Goal: Check status: Check status

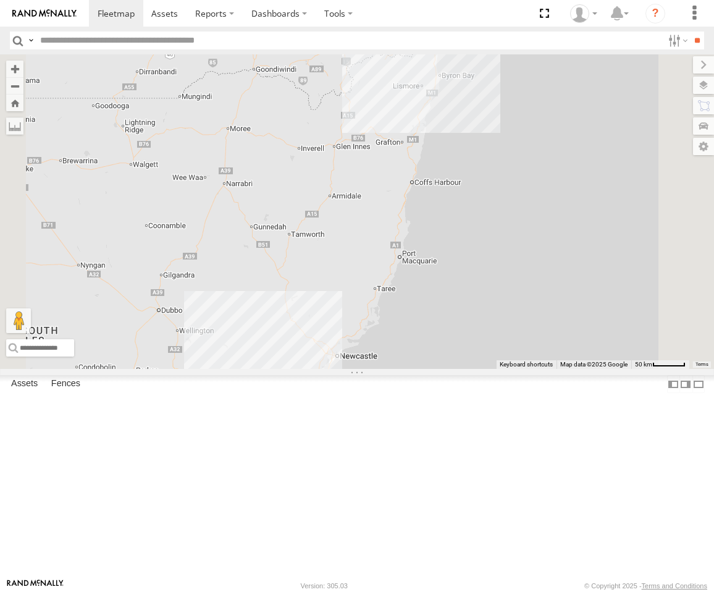
drag, startPoint x: 0, startPoint y: 0, endPoint x: 73, endPoint y: 75, distance: 104.4
click at [0, 0] on div "Squeak - Dark Green" at bounding box center [0, 0] width 0 height 0
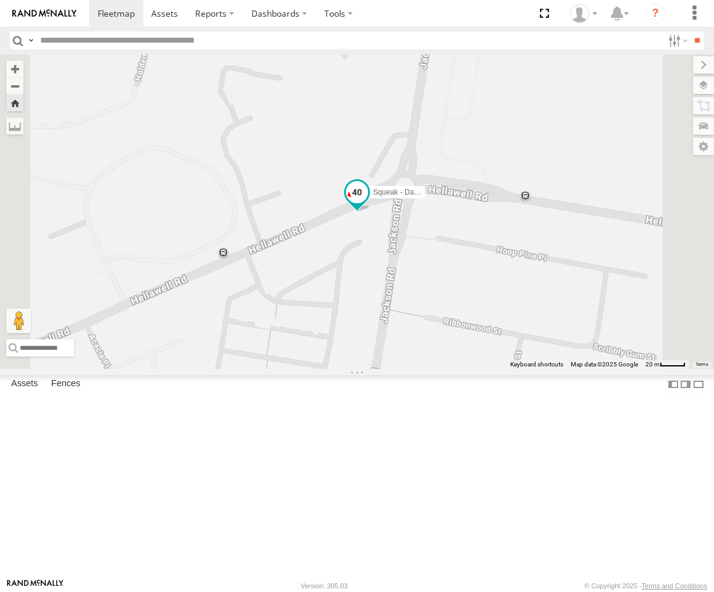
click at [371, 211] on span at bounding box center [356, 194] width 27 height 33
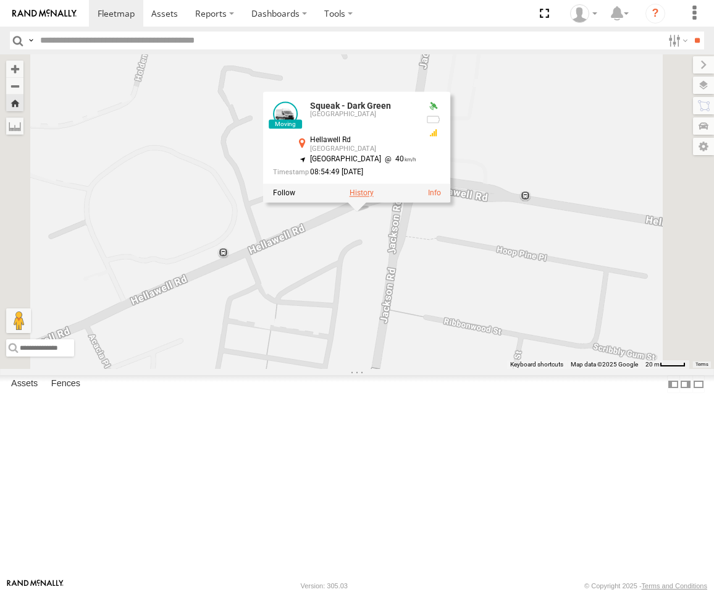
click at [374, 197] on label at bounding box center [362, 192] width 24 height 9
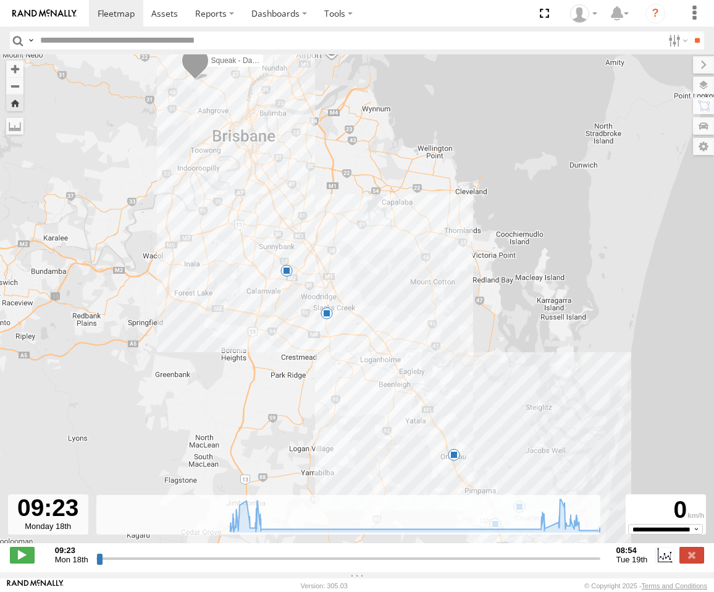
click at [589, 531] on icon at bounding box center [418, 515] width 389 height 32
drag, startPoint x: 569, startPoint y: 540, endPoint x: 610, endPoint y: 540, distance: 40.8
click at [610, 540] on div "← Move left → Move right ↑ Move up ↓ Move down + Zoom in - Zoom out Home Jump l…" at bounding box center [357, 313] width 714 height 518
type input "**********"
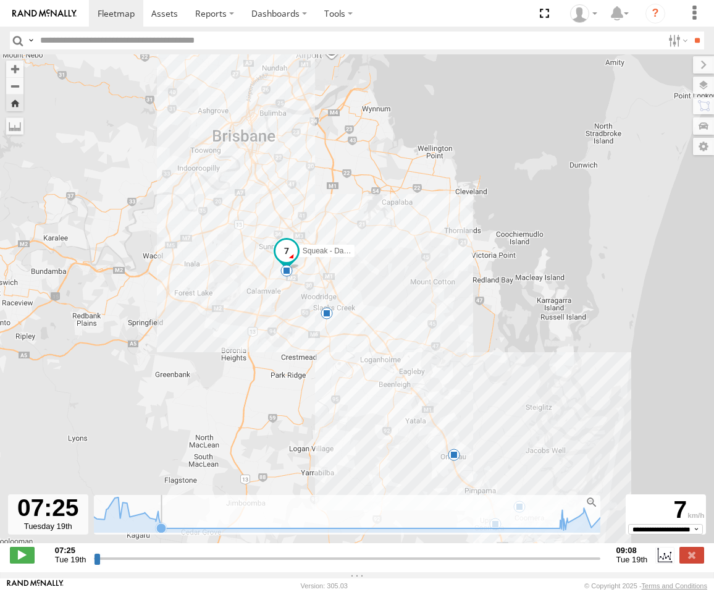
click at [159, 533] on icon at bounding box center [161, 528] width 10 height 10
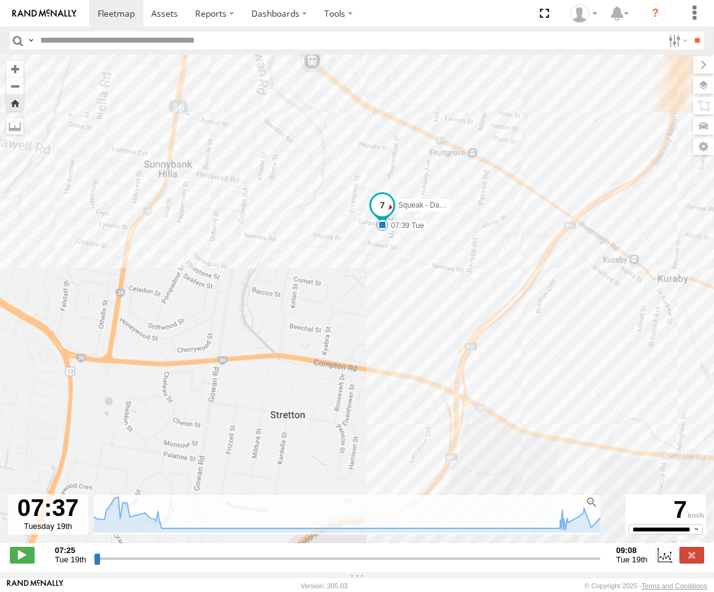
drag, startPoint x: 250, startPoint y: 275, endPoint x: 345, endPoint y: 355, distance: 124.5
click at [345, 355] on div "Squeak - Dark Green 16:31 Mon 16:55 Mon 06:15 Tue 07:22 Tue 07:39 Tue" at bounding box center [357, 304] width 714 height 501
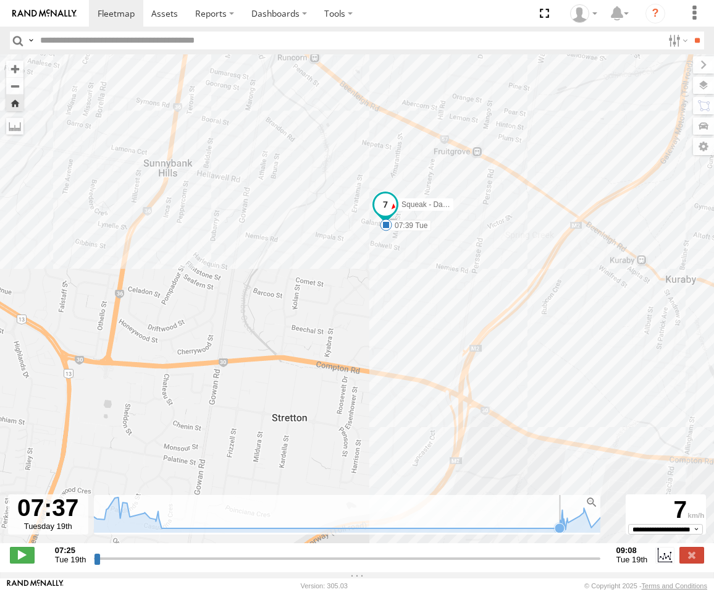
click at [555, 533] on icon at bounding box center [560, 528] width 10 height 10
click at [566, 527] on icon at bounding box center [568, 522] width 10 height 10
click at [589, 528] on icon at bounding box center [348, 513] width 536 height 33
click at [603, 513] on icon at bounding box center [609, 507] width 12 height 12
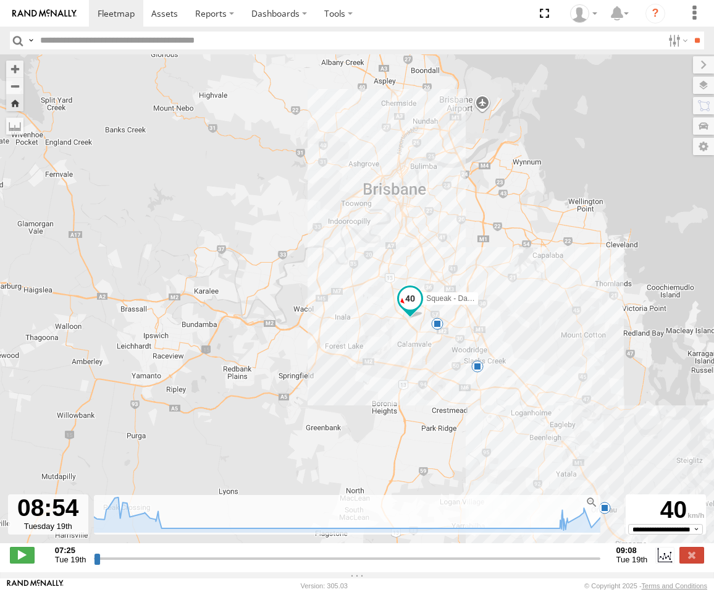
drag, startPoint x: 455, startPoint y: 422, endPoint x: 403, endPoint y: 392, distance: 59.5
click at [403, 392] on div "Squeak - Dark Green 16:31 Mon 16:55 Mon 06:15 Tue 07:22 Tue 07:39 Tue" at bounding box center [357, 304] width 714 height 501
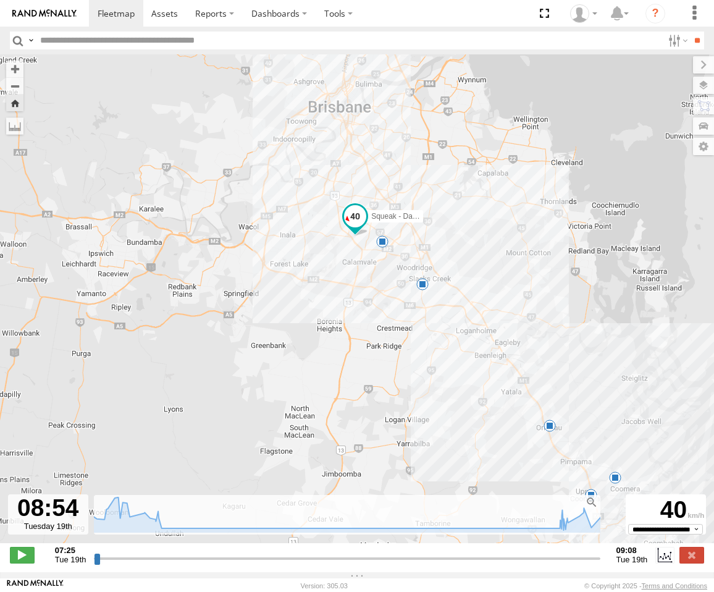
drag, startPoint x: 361, startPoint y: 242, endPoint x: 320, endPoint y: 164, distance: 87.8
click at [320, 164] on div "Squeak - Dark Green 16:31 Mon 16:55 Mon 06:15 Tue 07:22 Tue 07:39 Tue" at bounding box center [357, 304] width 714 height 501
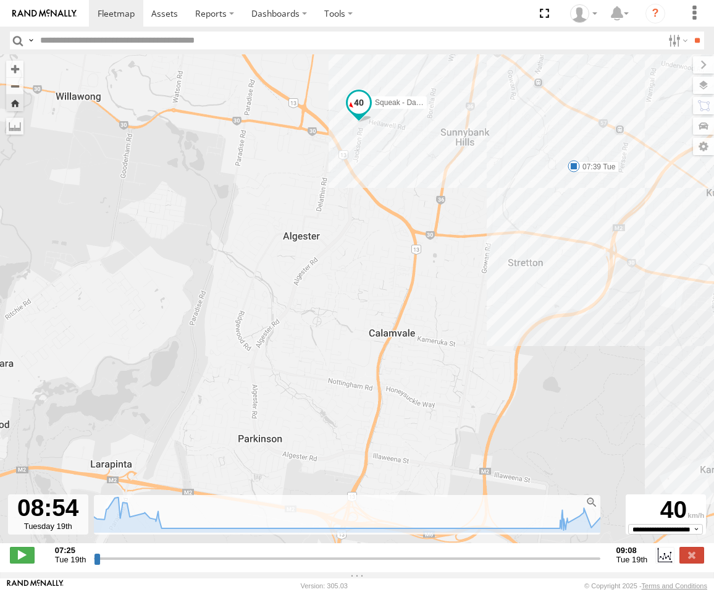
click at [366, 115] on span at bounding box center [358, 105] width 27 height 33
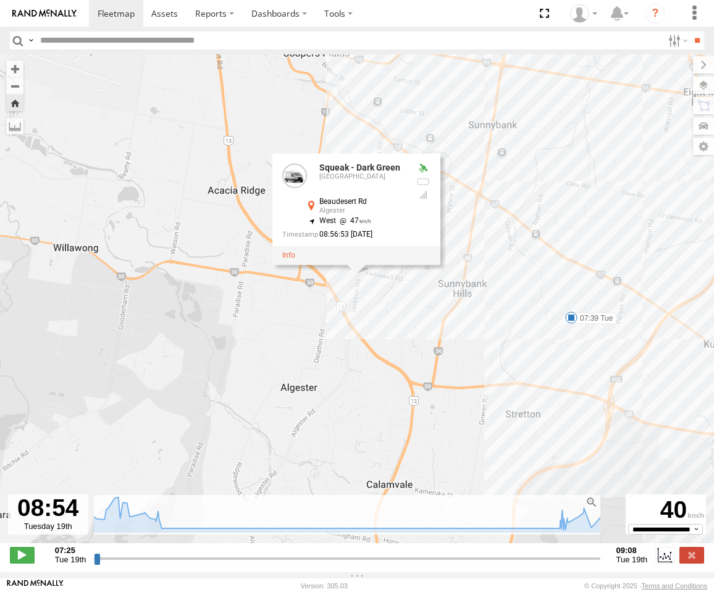
drag, startPoint x: 321, startPoint y: 288, endPoint x: 319, endPoint y: 435, distance: 146.4
click at [319, 435] on div "Squeak - Dark Green 16:31 Mon 16:55 Mon 06:15 Tue 07:22 Tue 07:39 Tue Squeak - …" at bounding box center [357, 304] width 714 height 501
click at [99, 13] on span at bounding box center [116, 13] width 37 height 12
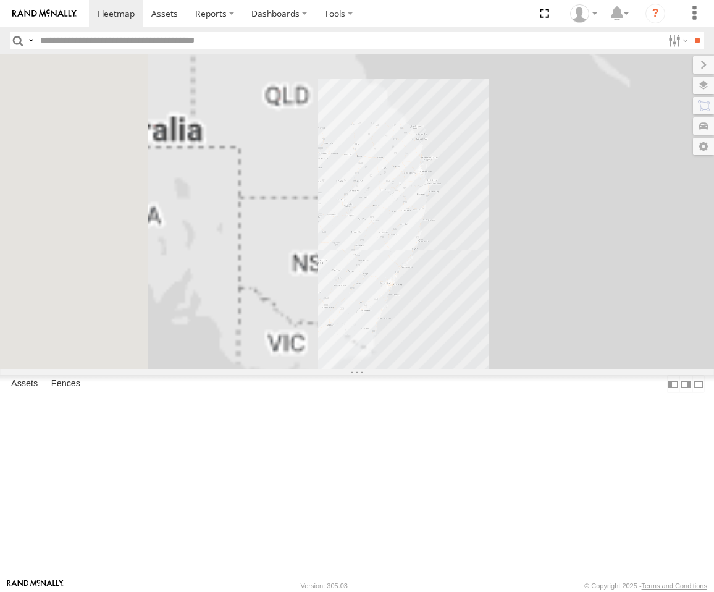
click at [0, 0] on div "Squeak - Dark Green" at bounding box center [0, 0] width 0 height 0
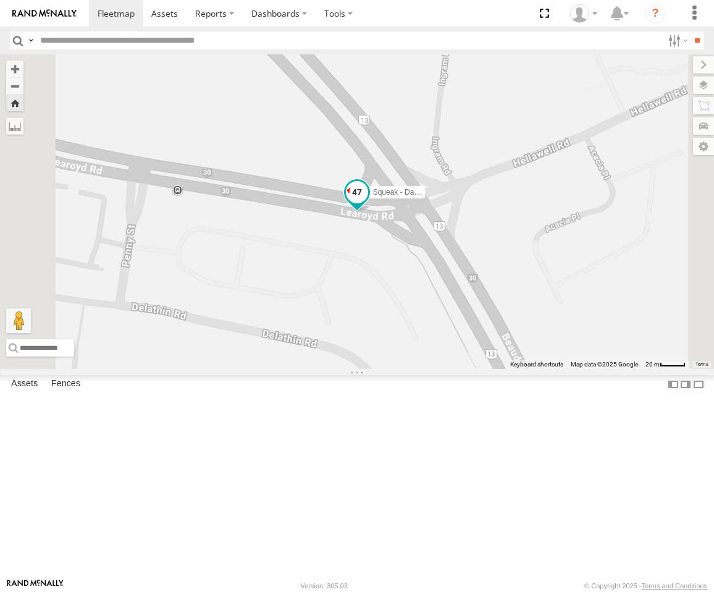
click at [368, 203] on span at bounding box center [357, 191] width 22 height 22
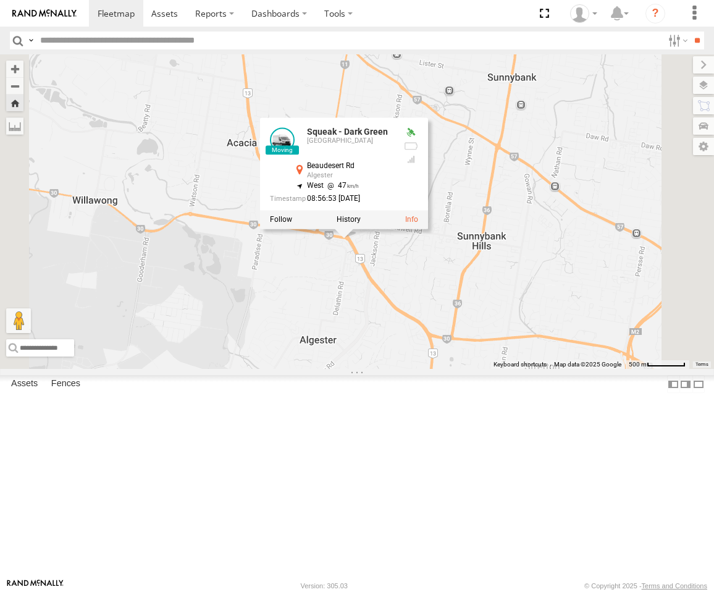
drag, startPoint x: 480, startPoint y: 364, endPoint x: 497, endPoint y: 421, distance: 59.0
click at [497, 369] on div "Squeak - Dark Green Squeak - Dark Green Sydney Beaudesert Rd Algester -27.59908…" at bounding box center [357, 211] width 714 height 314
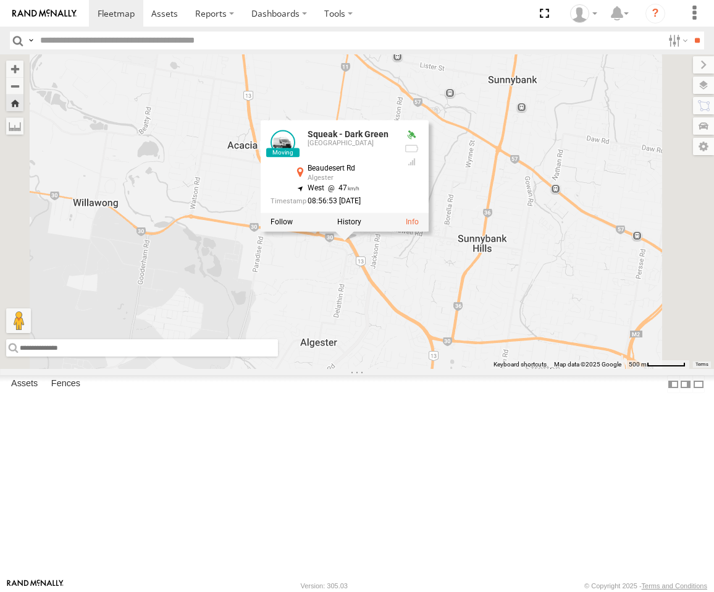
click at [278, 356] on input "text" at bounding box center [142, 347] width 272 height 17
paste input "**********"
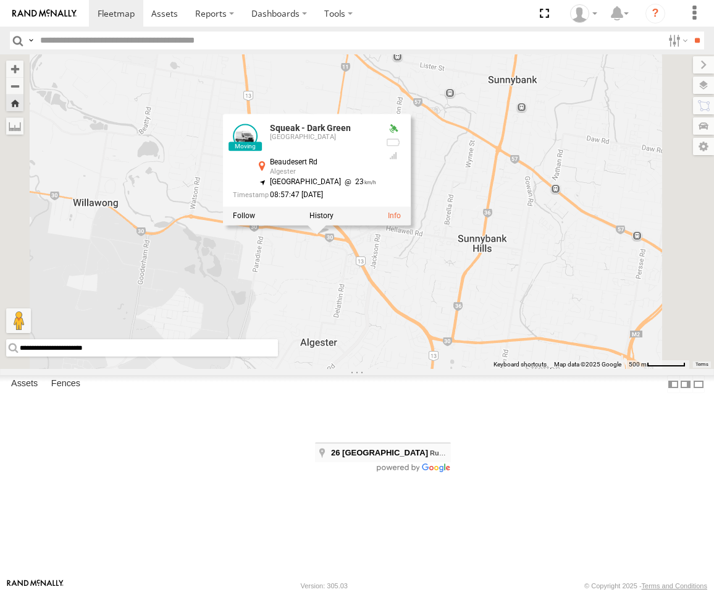
type input "**********"
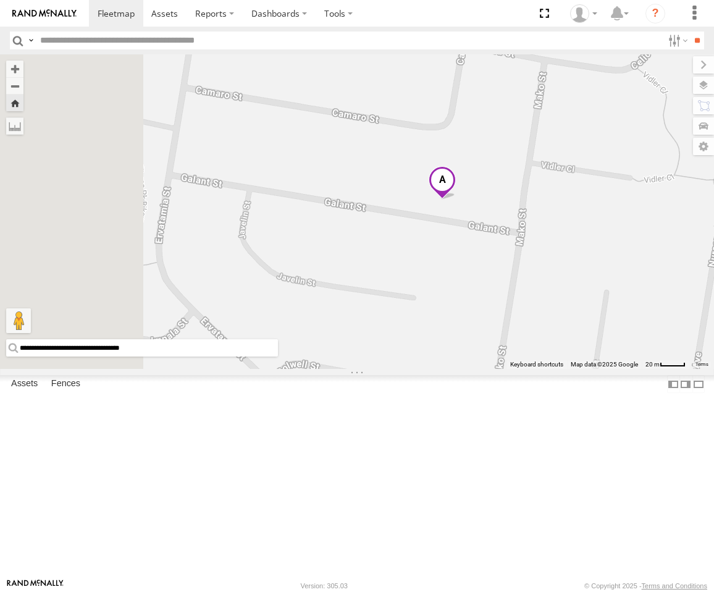
drag, startPoint x: 453, startPoint y: 396, endPoint x: 542, endPoint y: 389, distance: 89.8
click at [542, 369] on div "Squeak - Dark Green Squeak - Dark Green Sydney Beaudesert Rd Algester -27.59823…" at bounding box center [357, 211] width 714 height 314
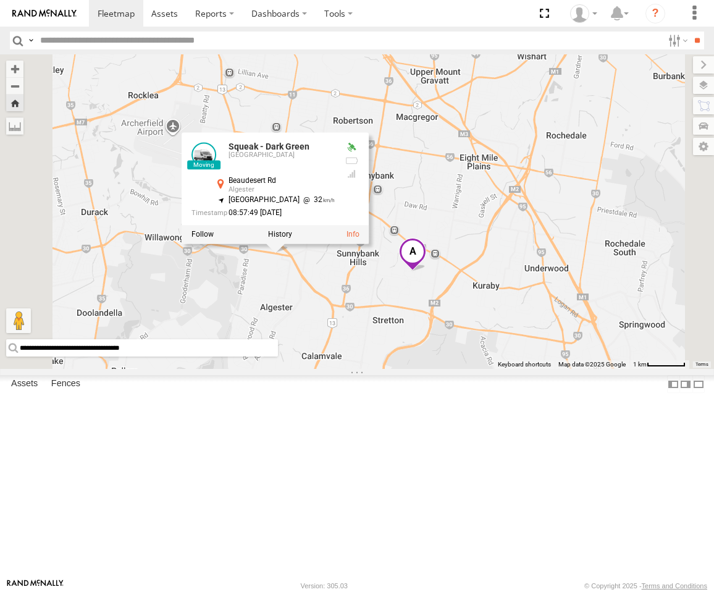
drag, startPoint x: 526, startPoint y: 420, endPoint x: 536, endPoint y: 414, distance: 11.3
click at [536, 369] on div "Squeak - Dark Green Squeak - Dark Green Sydney Beaudesert Rd Algester -27.59823…" at bounding box center [357, 211] width 714 height 314
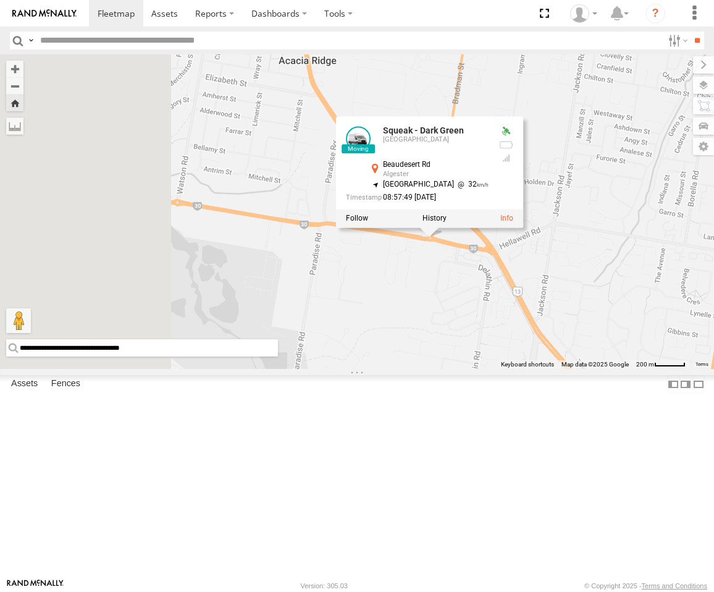
drag, startPoint x: 512, startPoint y: 372, endPoint x: 559, endPoint y: 373, distance: 47.0
click at [559, 369] on div "Squeak - Dark Green Squeak - Dark Green Sydney Beaudesert Rd Algester -27.59823…" at bounding box center [357, 211] width 714 height 314
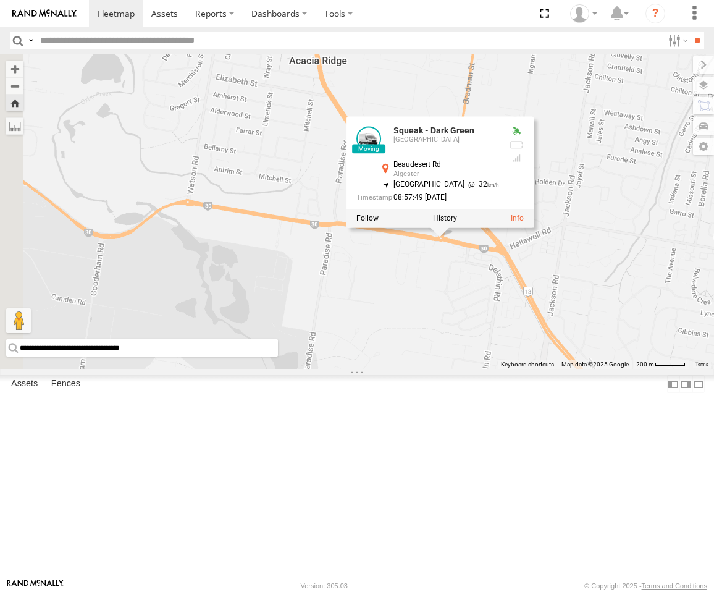
drag, startPoint x: 522, startPoint y: 369, endPoint x: 531, endPoint y: 369, distance: 8.0
click at [531, 369] on div "Squeak - Dark Green Squeak - Dark Green Sydney Beaudesert Rd Algester -27.59823…" at bounding box center [357, 211] width 714 height 314
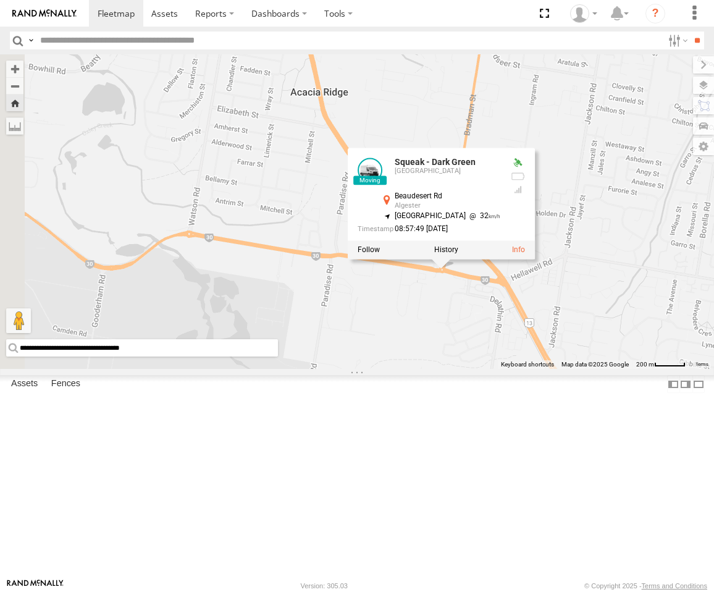
drag, startPoint x: 535, startPoint y: 363, endPoint x: 537, endPoint y: 412, distance: 49.4
click at [537, 369] on div "Squeak - Dark Green Squeak - Dark Green Sydney Beaudesert Rd Algester -27.59823…" at bounding box center [357, 211] width 714 height 314
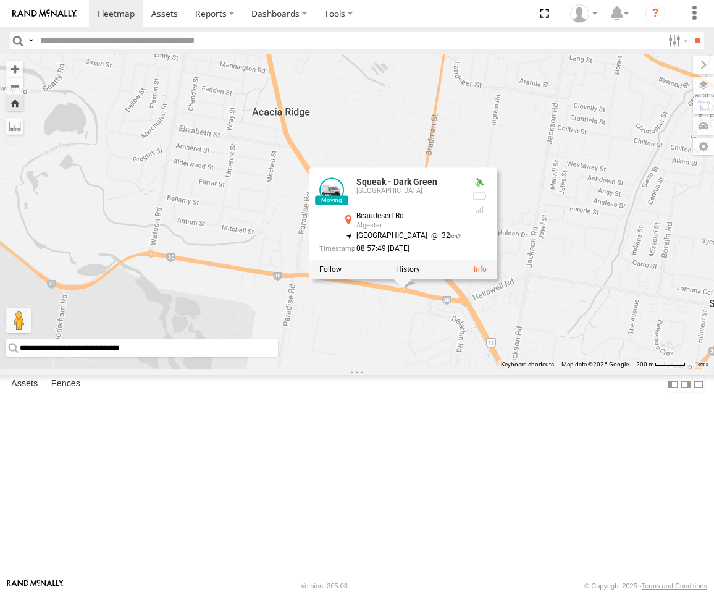
drag, startPoint x: 532, startPoint y: 406, endPoint x: 522, endPoint y: 408, distance: 10.0
click at [522, 369] on div "Squeak - Dark Green Squeak - Dark Green Sydney Beaudesert Rd Algester -27.59823…" at bounding box center [357, 211] width 714 height 314
